Goal: Task Accomplishment & Management: Use online tool/utility

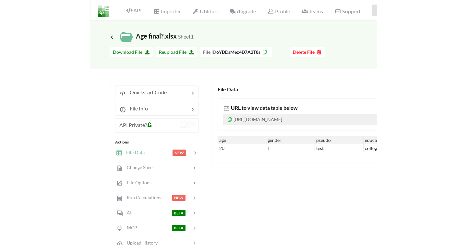
scroll to position [2, 0]
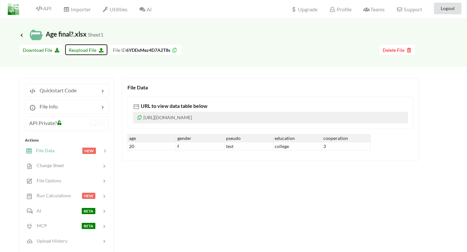
click at [78, 50] on span "Reupload File" at bounding box center [86, 50] width 35 height 6
type input "C:\fakepath\Age.xlsx"
click at [66, 152] on div at bounding box center [69, 150] width 28 height 7
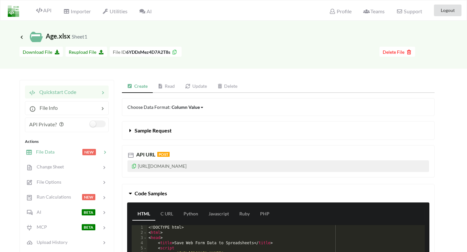
click at [46, 153] on span "File Data" at bounding box center [43, 152] width 22 height 6
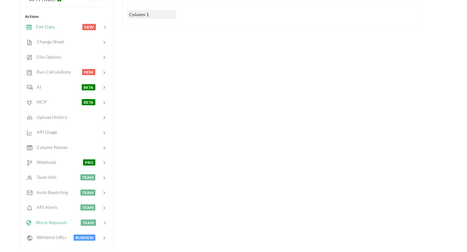
scroll to position [133, 0]
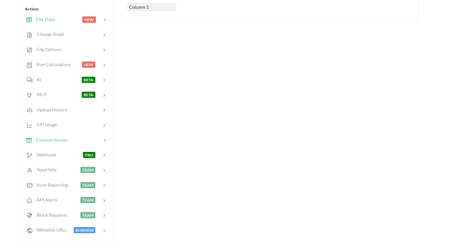
click at [90, 137] on div at bounding box center [85, 139] width 34 height 7
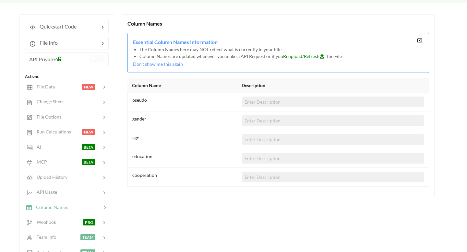
scroll to position [0, 0]
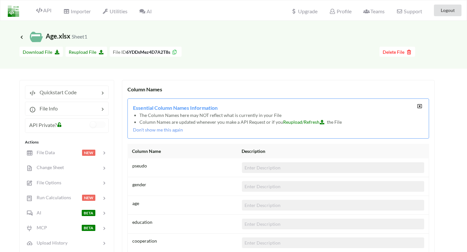
click at [17, 37] on div "Icon Link Age.xlsx Sheet1" at bounding box center [233, 32] width 467 height 23
click at [20, 37] on icon at bounding box center [22, 36] width 6 height 5
